Goal: Transaction & Acquisition: Purchase product/service

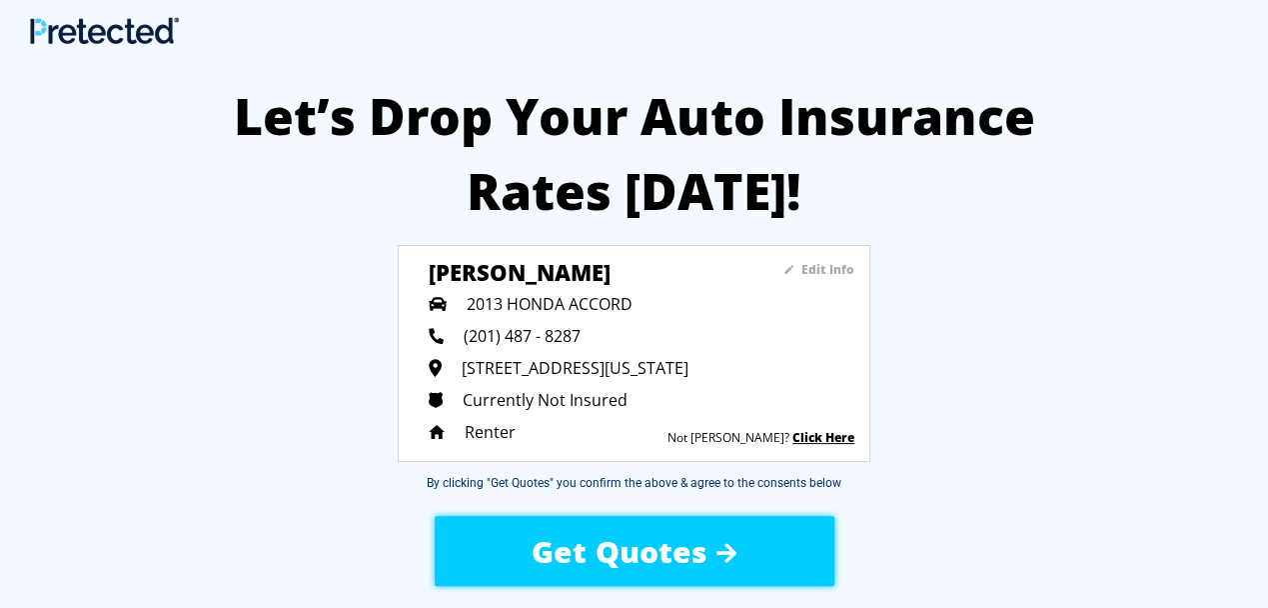
click at [614, 555] on span "Get Quotes" at bounding box center [619, 551] width 175 height 41
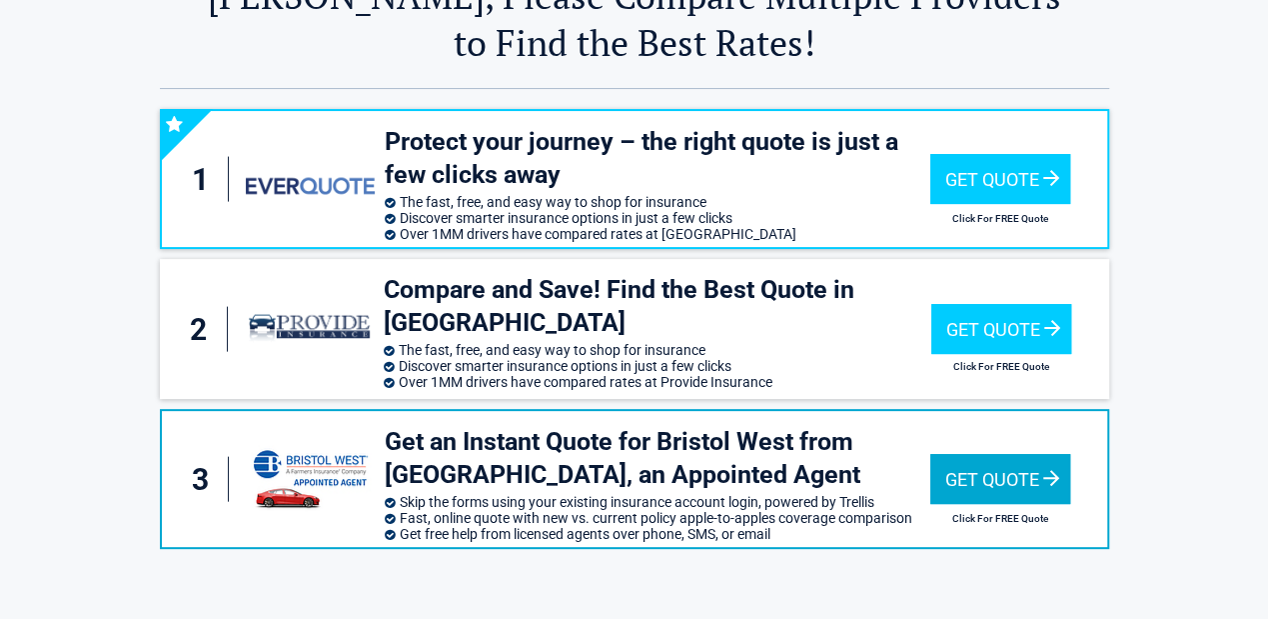
scroll to position [133, 0]
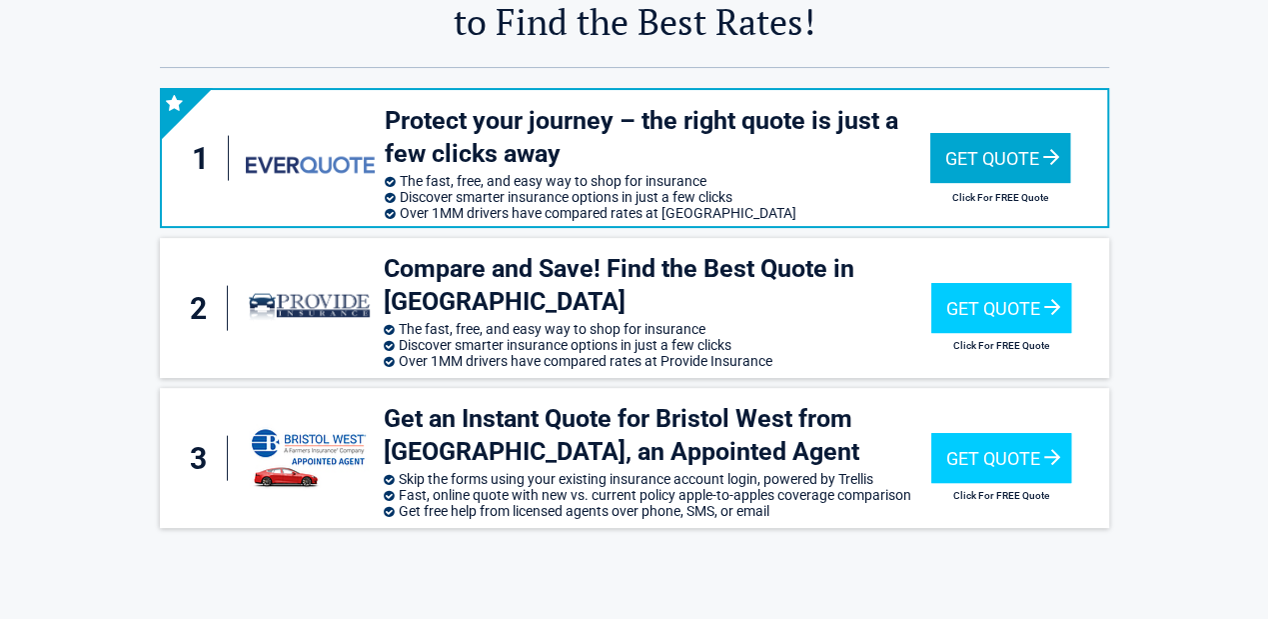
click at [1008, 156] on div "Get Quote" at bounding box center [1000, 158] width 140 height 50
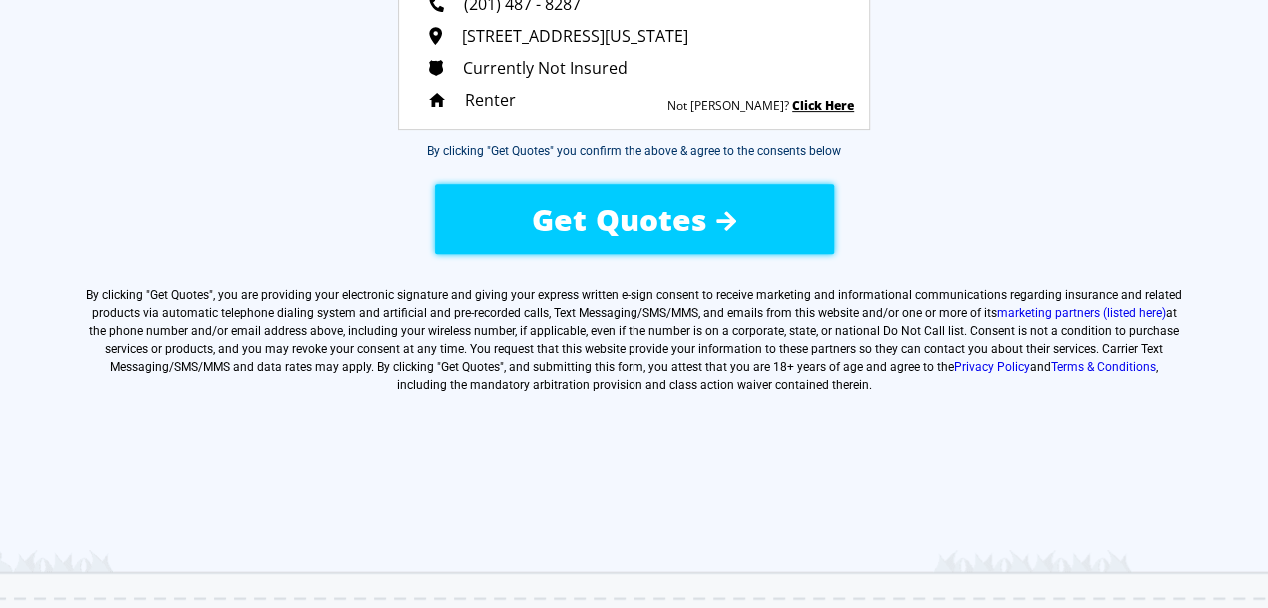
scroll to position [400, 0]
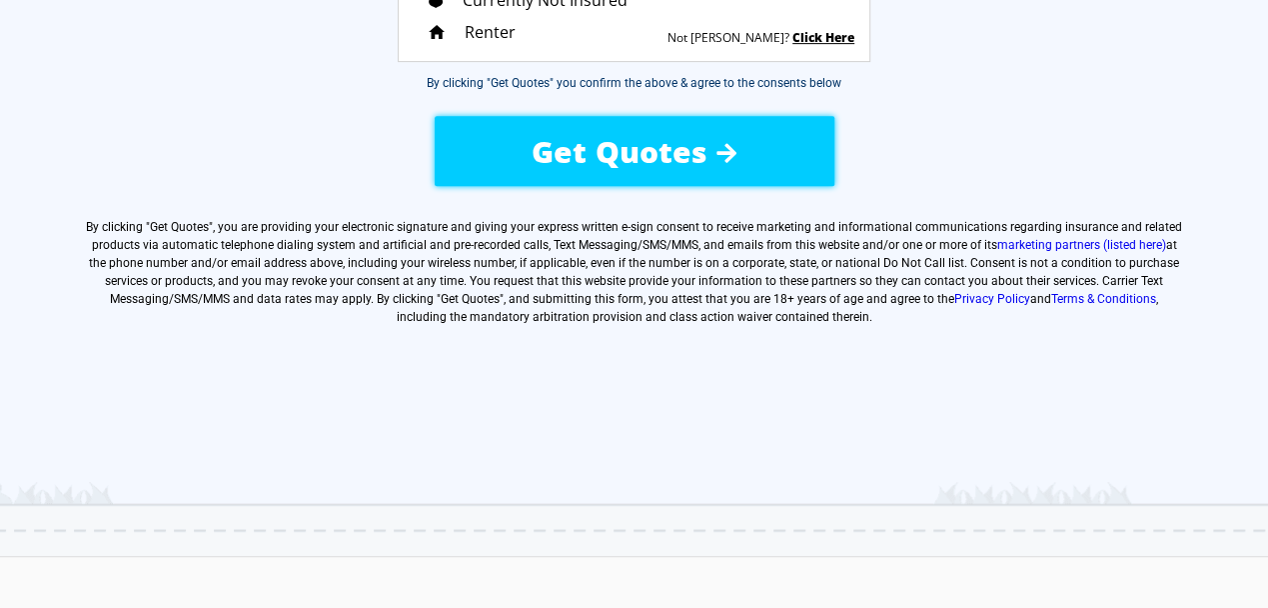
click at [608, 141] on span "Get Quotes" at bounding box center [619, 151] width 175 height 41
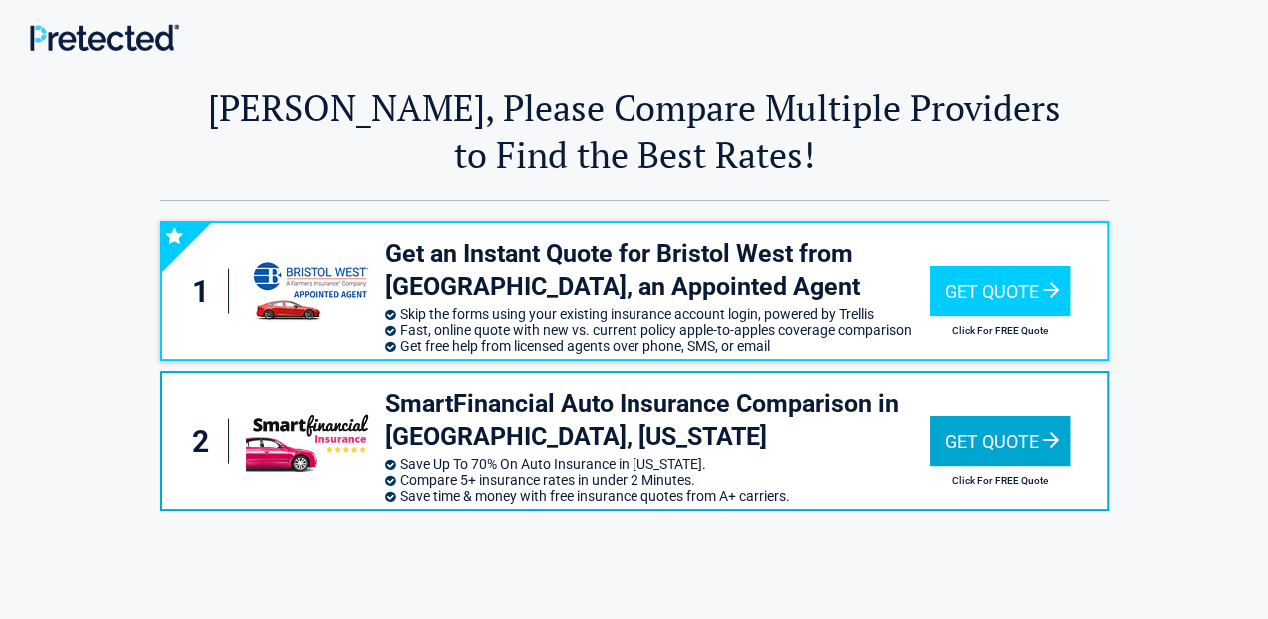
click at [962, 447] on div "Get Quote" at bounding box center [1000, 441] width 140 height 50
